Goal: Find specific page/section: Find specific page/section

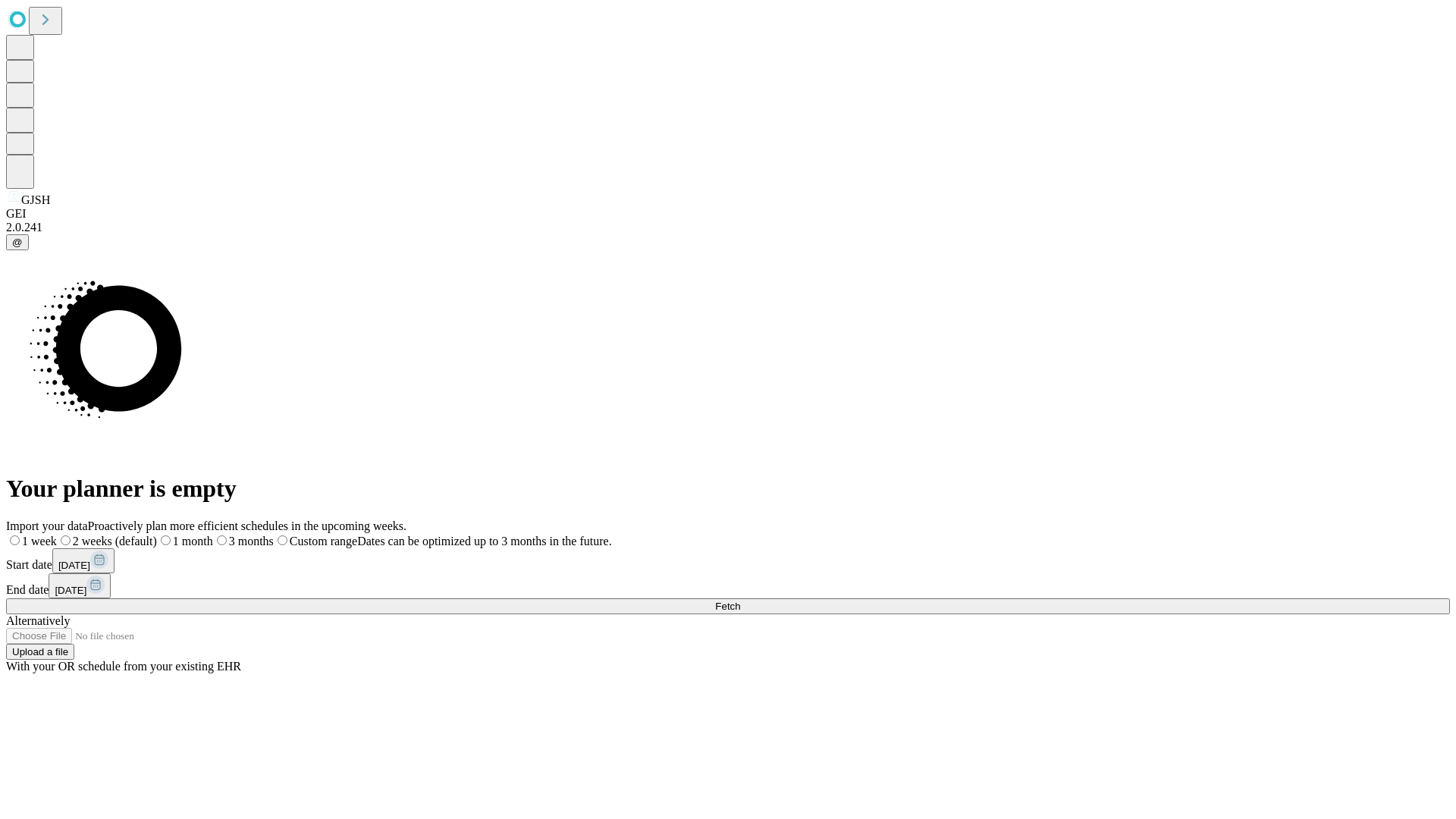
click at [740, 600] on span "Fetch" at bounding box center [727, 605] width 25 height 11
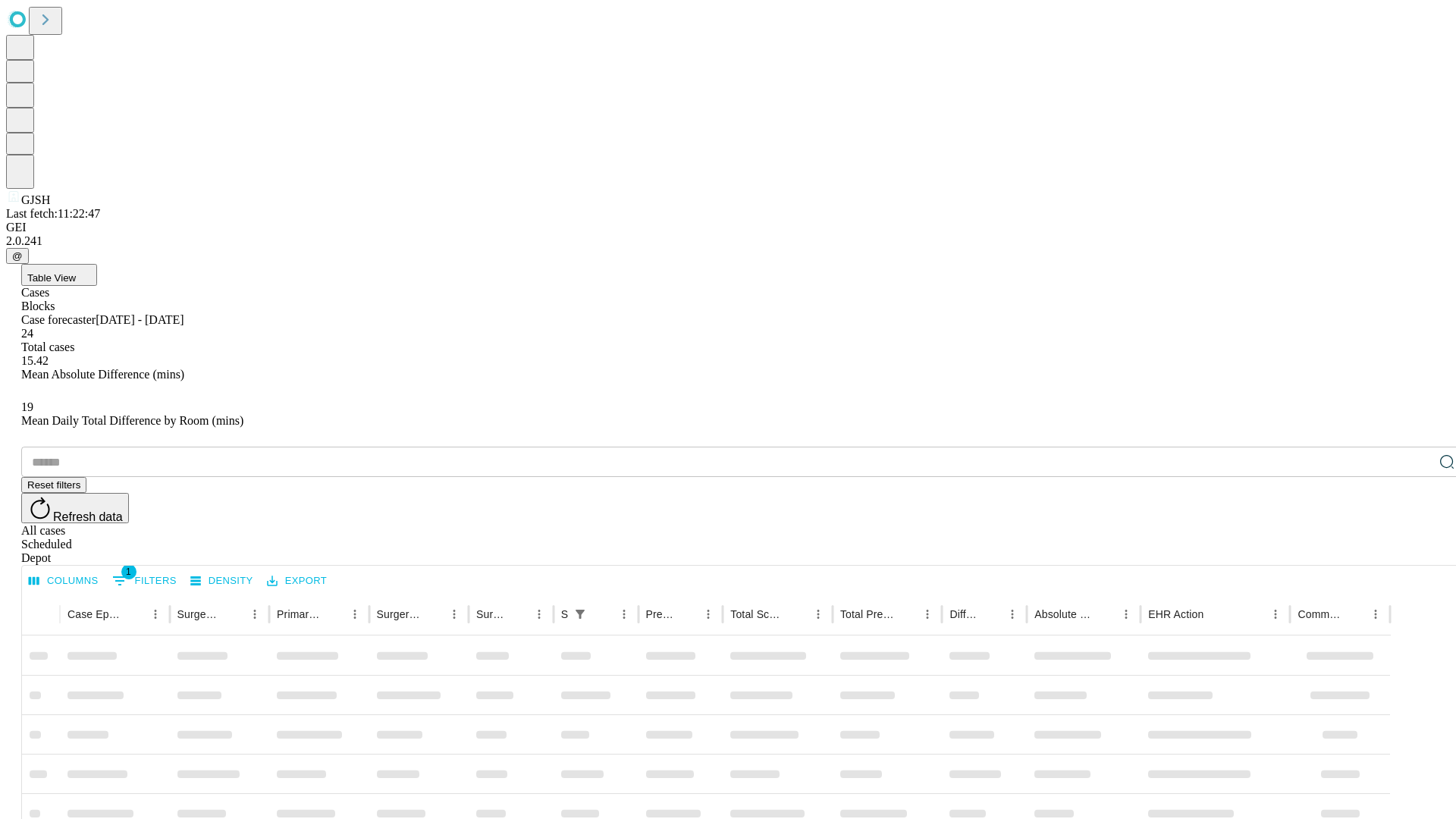
click at [1416, 551] on div "Depot" at bounding box center [743, 558] width 1443 height 14
